Goal: Find specific page/section: Find specific page/section

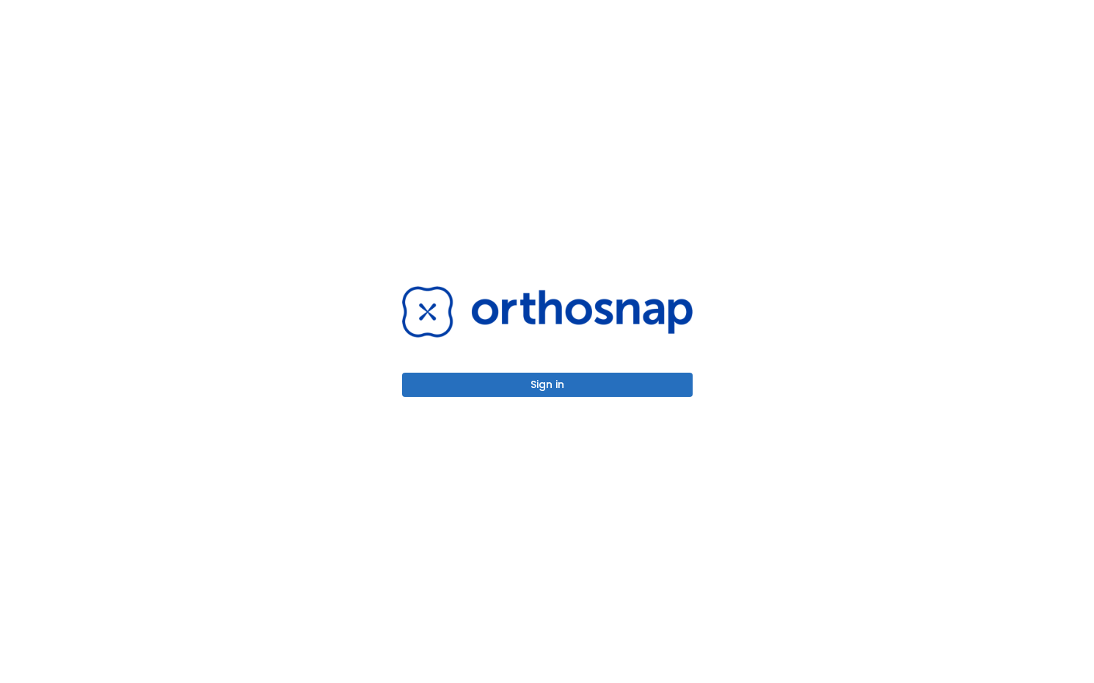
click at [633, 379] on button "Sign in" at bounding box center [547, 385] width 291 height 24
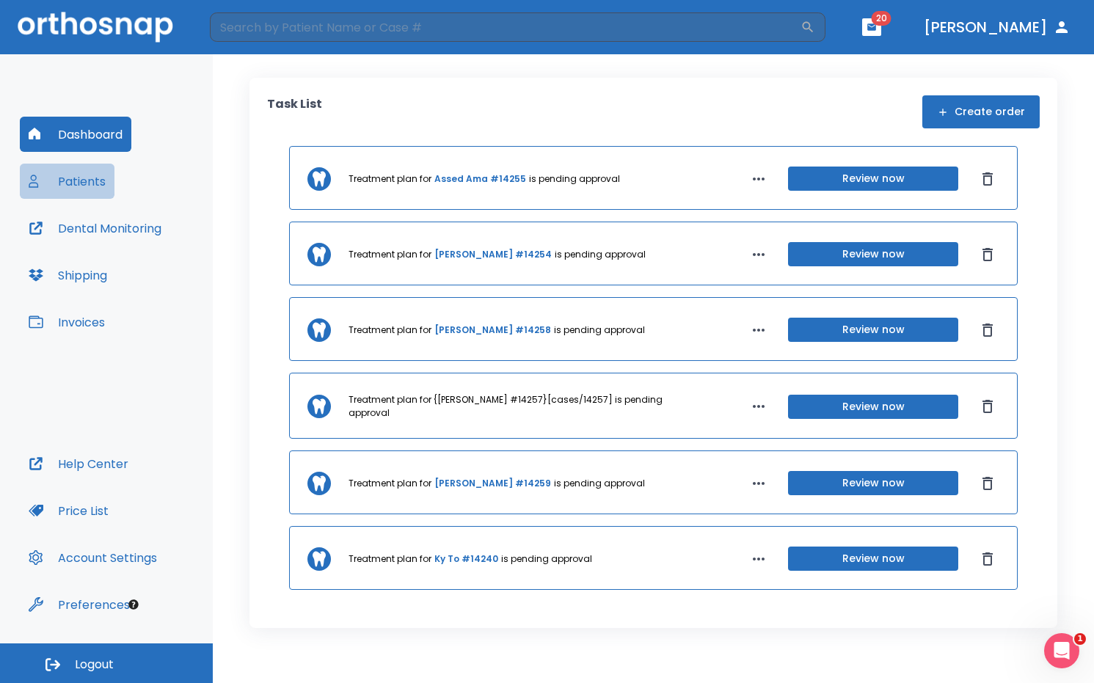
click at [84, 186] on button "Patients" at bounding box center [67, 181] width 95 height 35
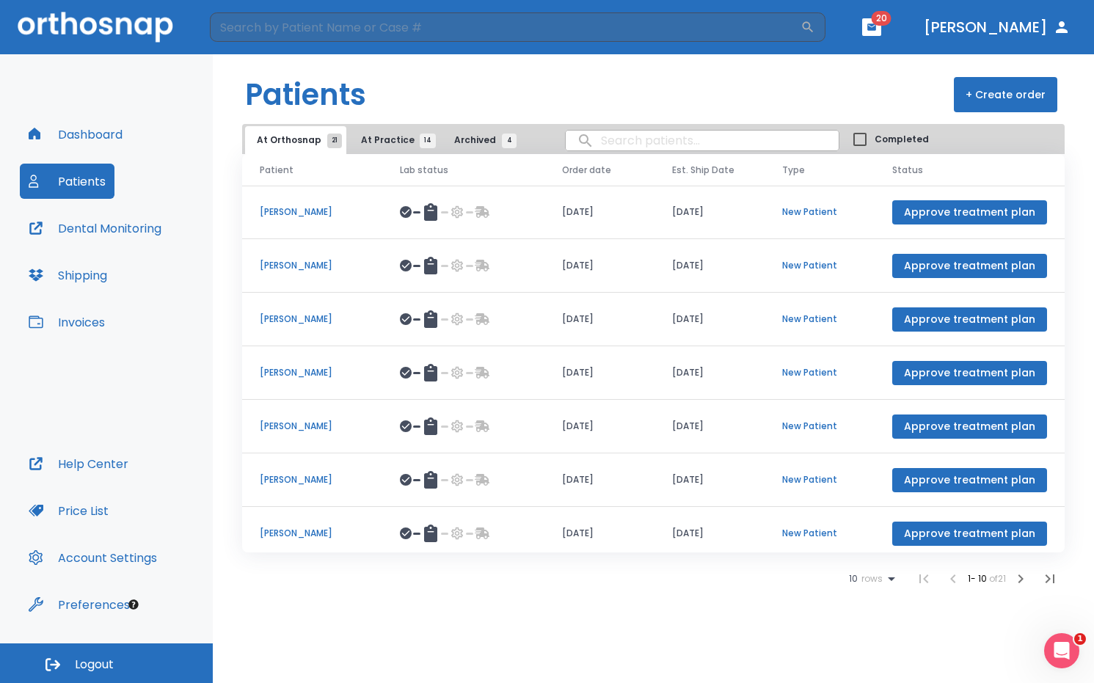
click at [1021, 580] on icon "button" at bounding box center [1020, 579] width 5 height 9
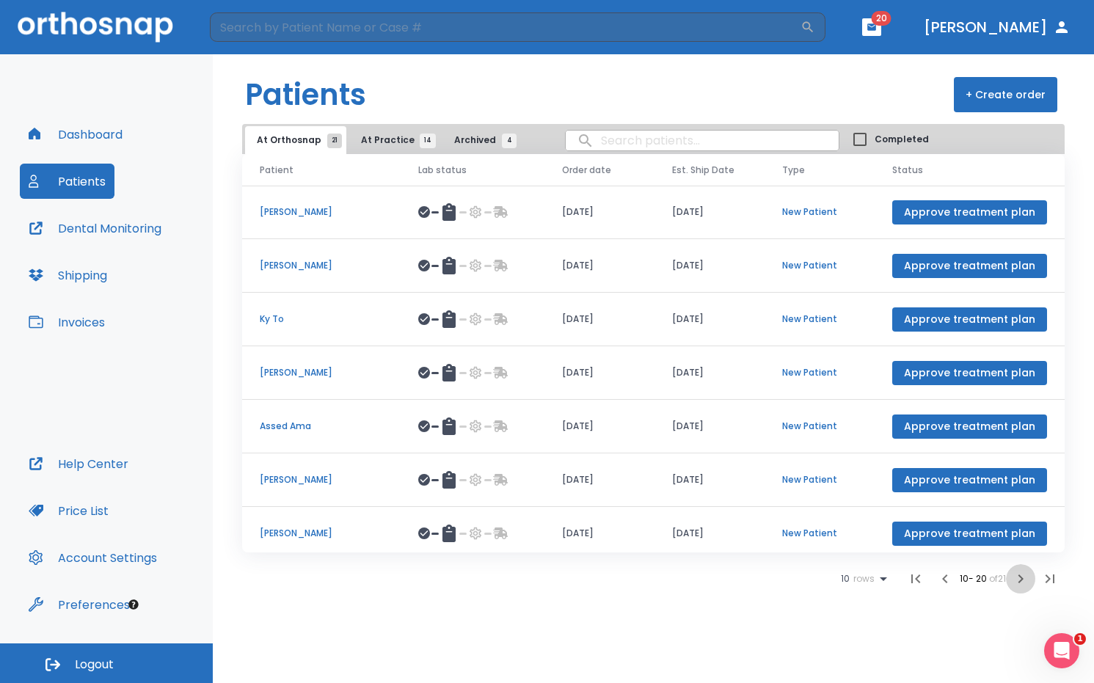
click at [1021, 580] on icon "button" at bounding box center [1020, 579] width 5 height 9
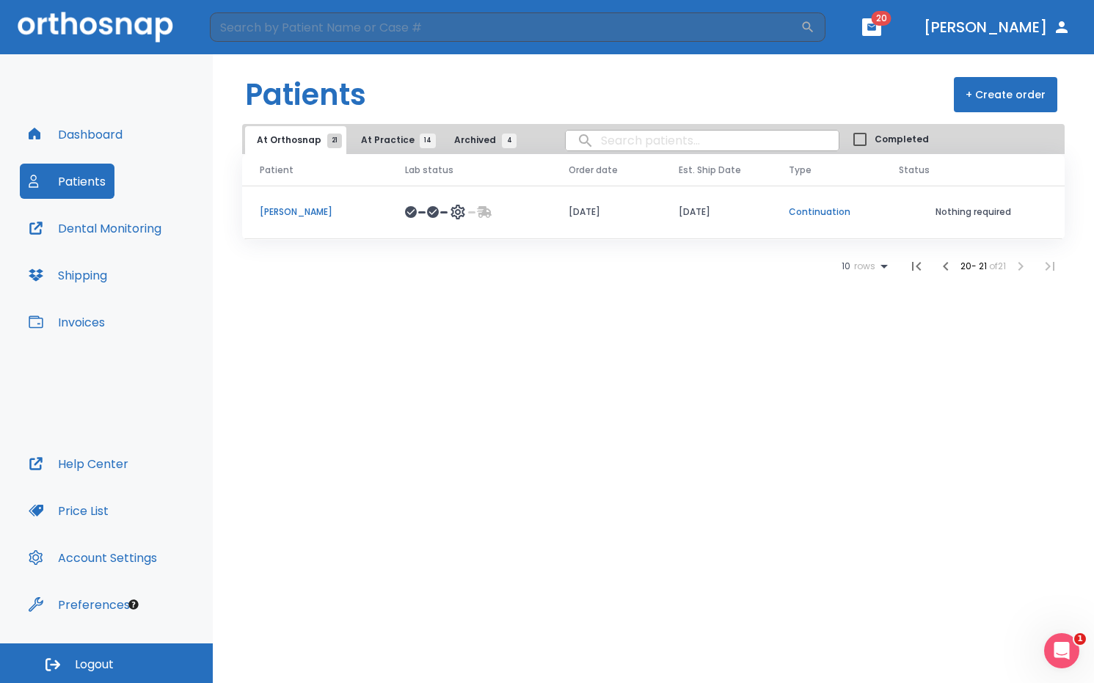
click at [285, 210] on p "[PERSON_NAME]" at bounding box center [315, 211] width 110 height 13
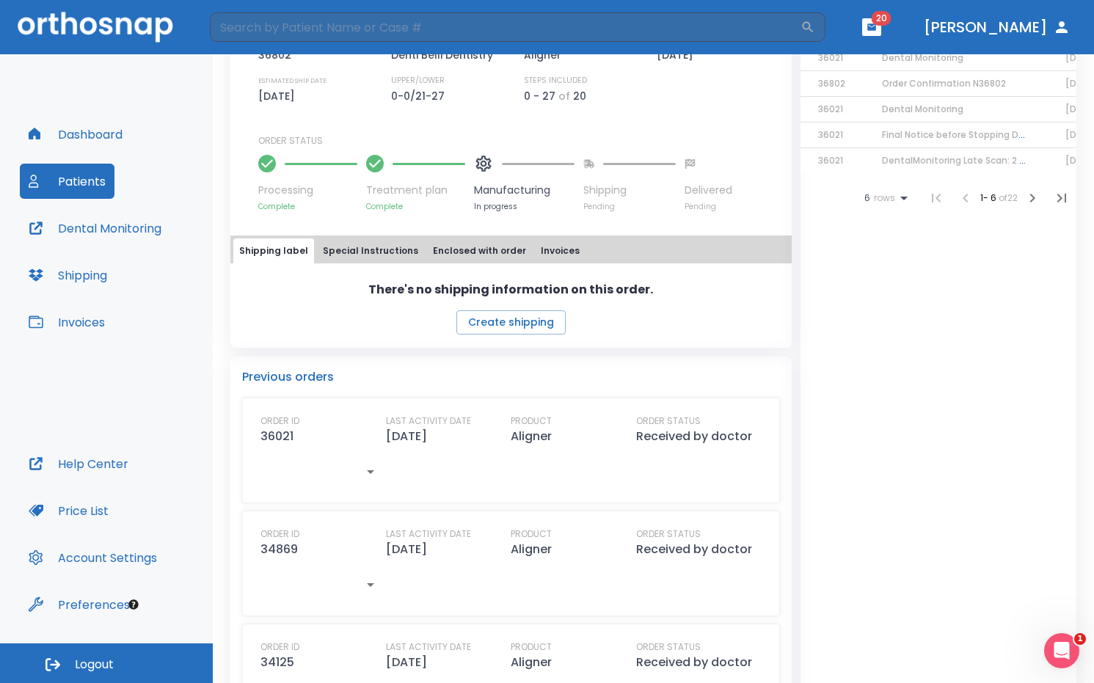
scroll to position [335, 0]
